Goal: Transaction & Acquisition: Purchase product/service

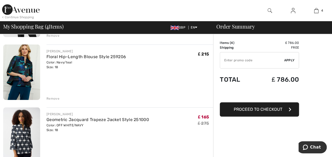
scroll to position [162, 0]
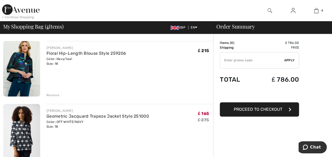
click at [26, 122] on img at bounding box center [21, 131] width 37 height 55
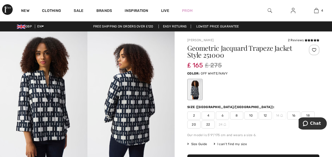
click at [132, 123] on img at bounding box center [130, 96] width 87 height 131
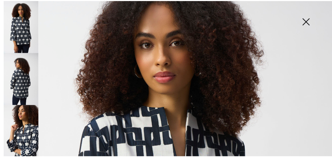
scroll to position [17, 0]
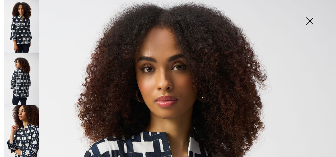
click at [30, 36] on img at bounding box center [21, 26] width 35 height 53
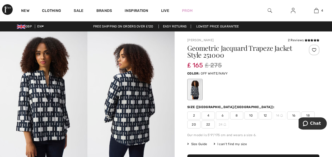
click at [197, 144] on span "Size Guide" at bounding box center [197, 143] width 20 height 5
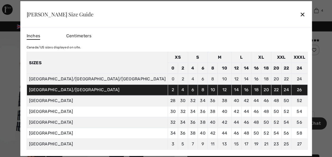
click at [299, 13] on div "✕" at bounding box center [302, 14] width 6 height 11
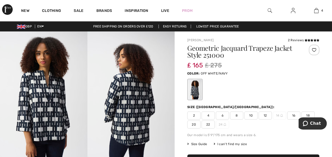
click at [291, 114] on span "16" at bounding box center [293, 115] width 13 height 8
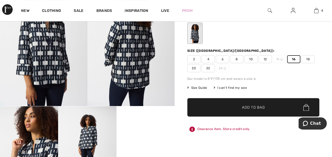
scroll to position [81, 0]
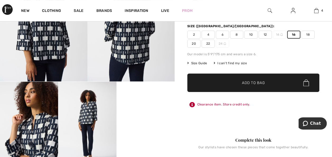
click at [248, 83] on span "Add to Bag" at bounding box center [253, 83] width 23 height 6
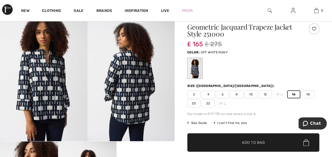
scroll to position [0, 0]
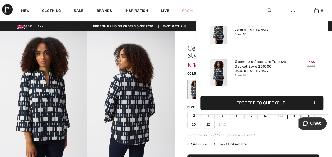
click at [283, 104] on button "Proceed to Checkout" at bounding box center [261, 103] width 123 height 14
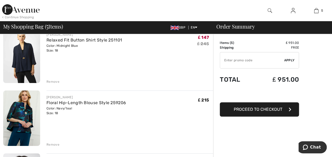
scroll to position [120, 0]
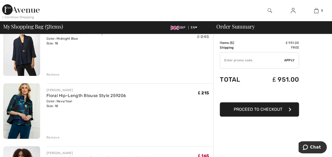
click at [60, 136] on div "Remove" at bounding box center [129, 137] width 166 height 6
click at [57, 106] on div "Color: Navy/teal Size: 18" at bounding box center [85, 103] width 79 height 9
click at [54, 138] on div "Remove" at bounding box center [52, 137] width 13 height 5
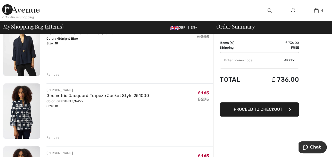
click at [54, 138] on div "Remove" at bounding box center [52, 137] width 13 height 5
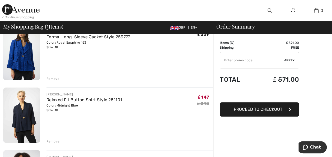
scroll to position [49, 0]
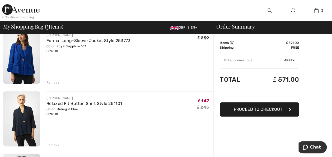
click at [53, 142] on div "Remove" at bounding box center [52, 144] width 13 height 5
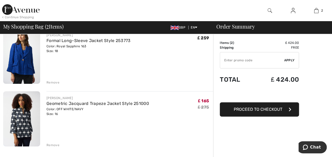
click at [56, 81] on div "Remove" at bounding box center [52, 82] width 13 height 5
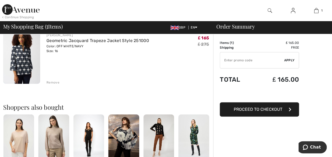
click at [18, 60] on img at bounding box center [21, 55] width 37 height 55
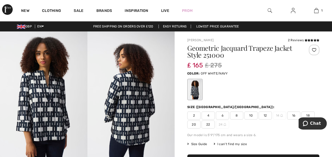
click at [130, 120] on img at bounding box center [130, 96] width 87 height 131
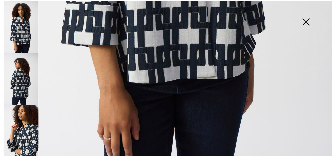
scroll to position [340, 0]
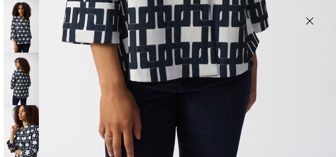
click at [25, 74] on img at bounding box center [21, 79] width 35 height 53
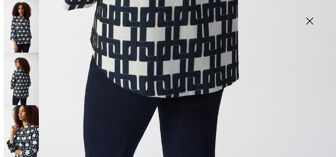
click at [22, 135] on img at bounding box center [21, 131] width 35 height 53
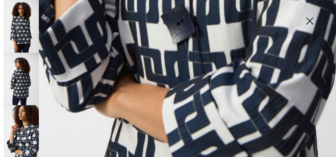
click at [24, 31] on img at bounding box center [21, 26] width 35 height 53
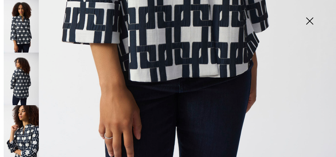
click at [308, 21] on img at bounding box center [309, 21] width 26 height 27
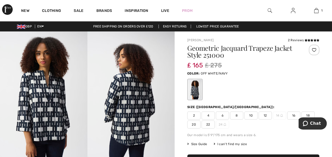
scroll to position [334, 0]
